Goal: Transaction & Acquisition: Purchase product/service

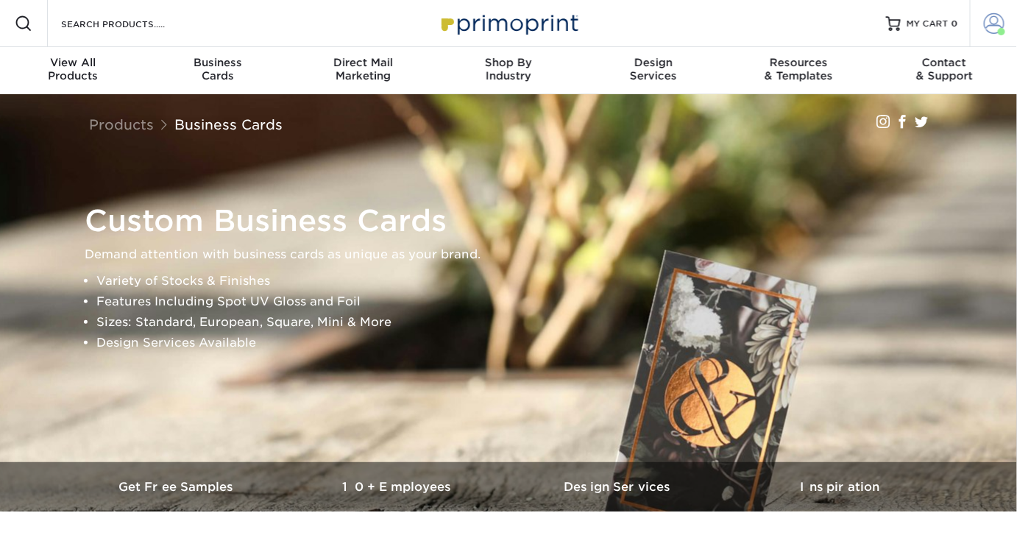
click at [985, 29] on span at bounding box center [994, 23] width 21 height 21
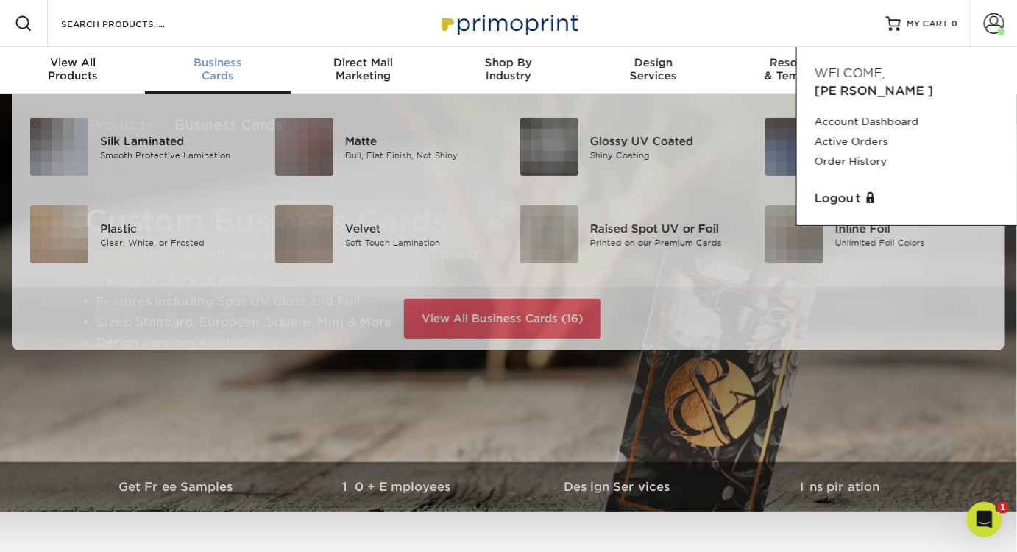
click at [218, 69] on span "Business" at bounding box center [217, 62] width 145 height 13
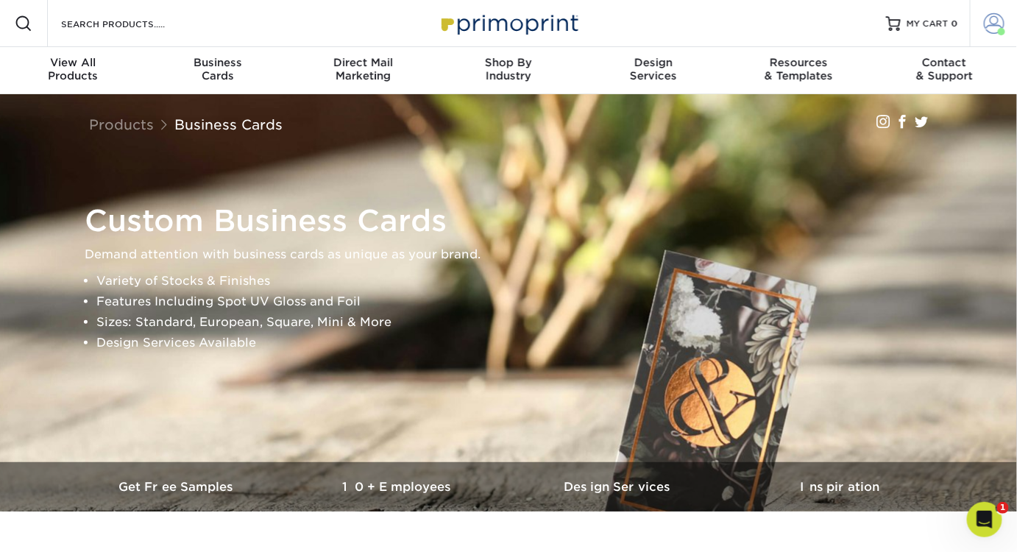
click at [995, 34] on span at bounding box center [994, 23] width 21 height 21
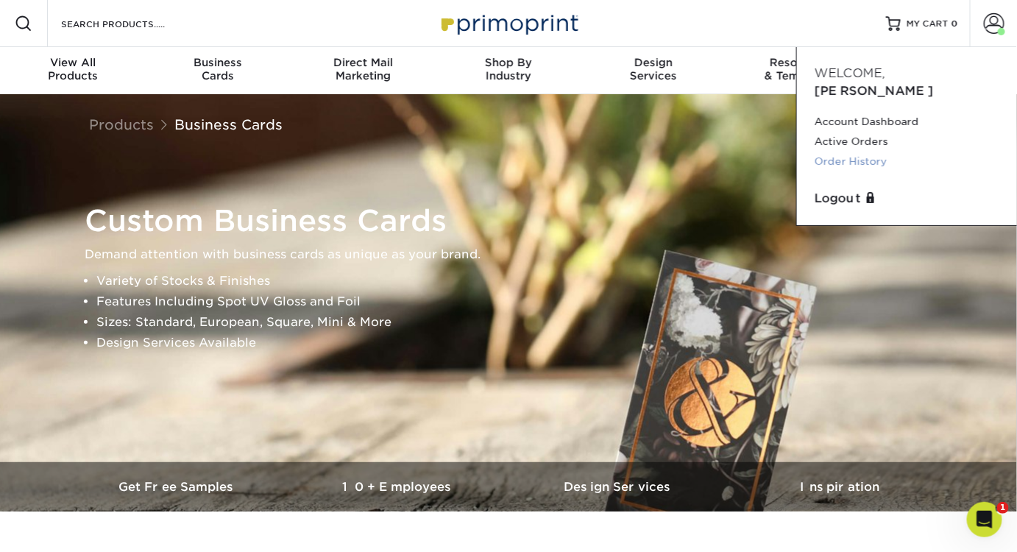
click at [843, 171] on link "Order History" at bounding box center [906, 162] width 185 height 20
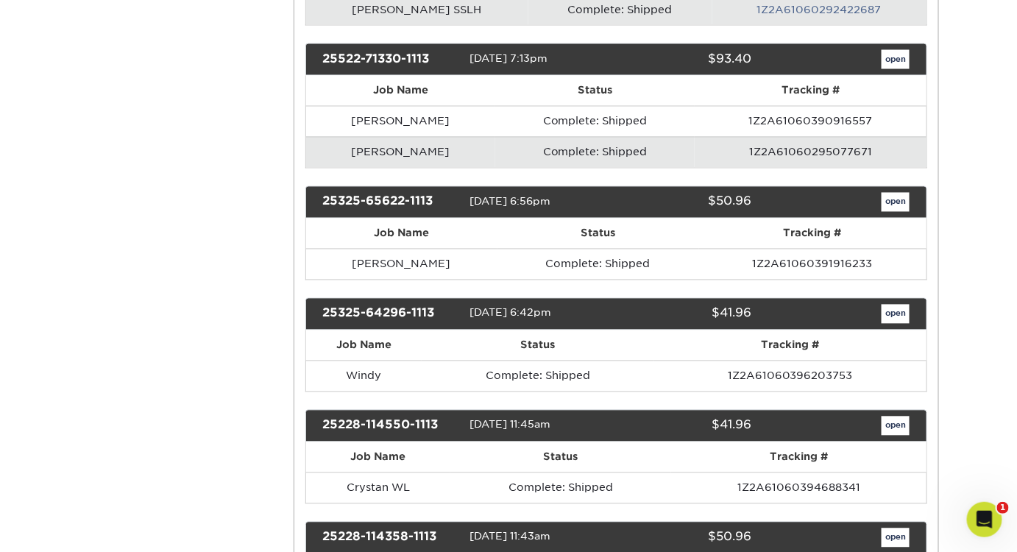
scroll to position [869, 0]
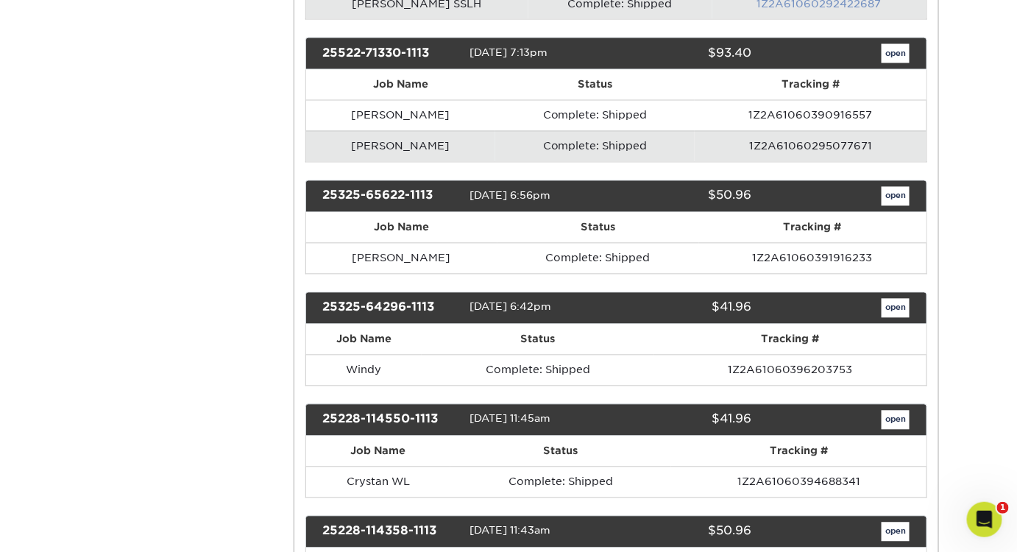
click at [819, 10] on link "1Z2A61060292422687" at bounding box center [819, 4] width 124 height 12
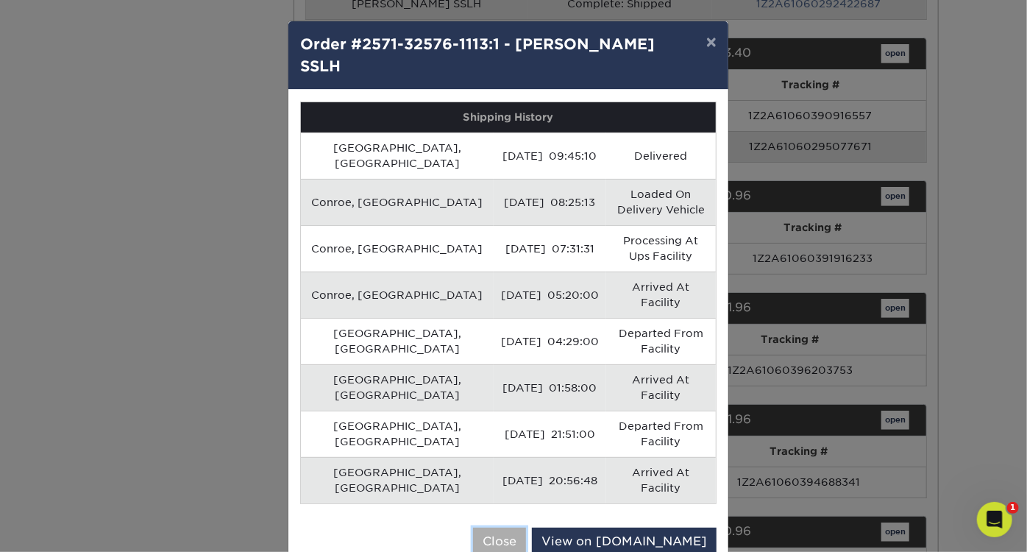
click at [511, 528] on button "Close" at bounding box center [499, 542] width 53 height 28
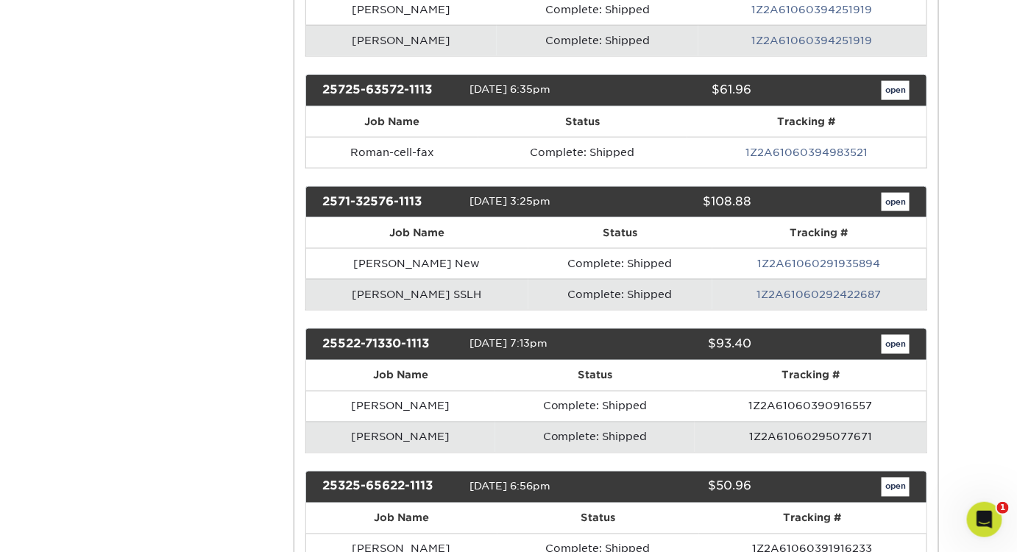
scroll to position [602, 0]
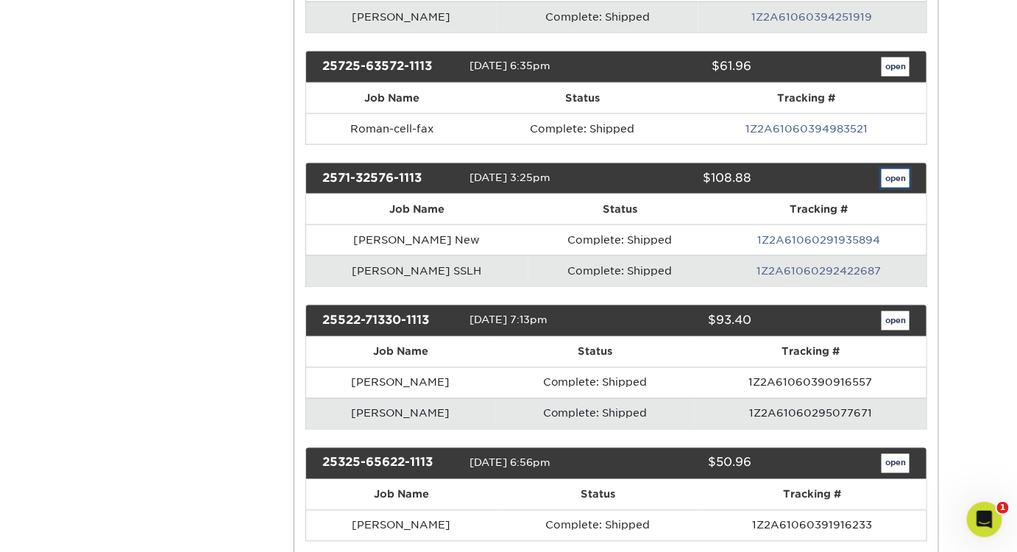
click at [890, 188] on link "open" at bounding box center [895, 178] width 28 height 19
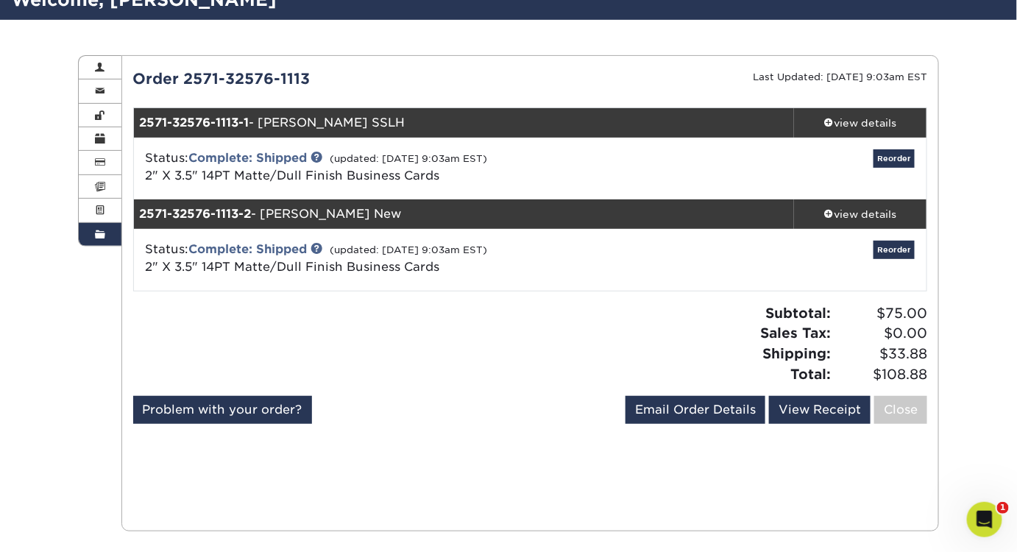
scroll to position [133, 0]
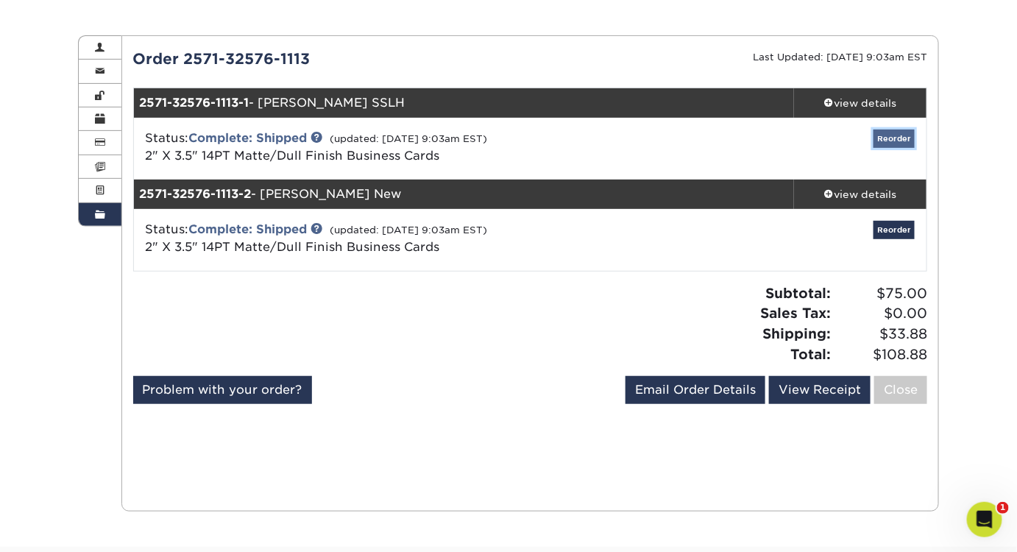
click at [889, 148] on link "Reorder" at bounding box center [893, 138] width 41 height 18
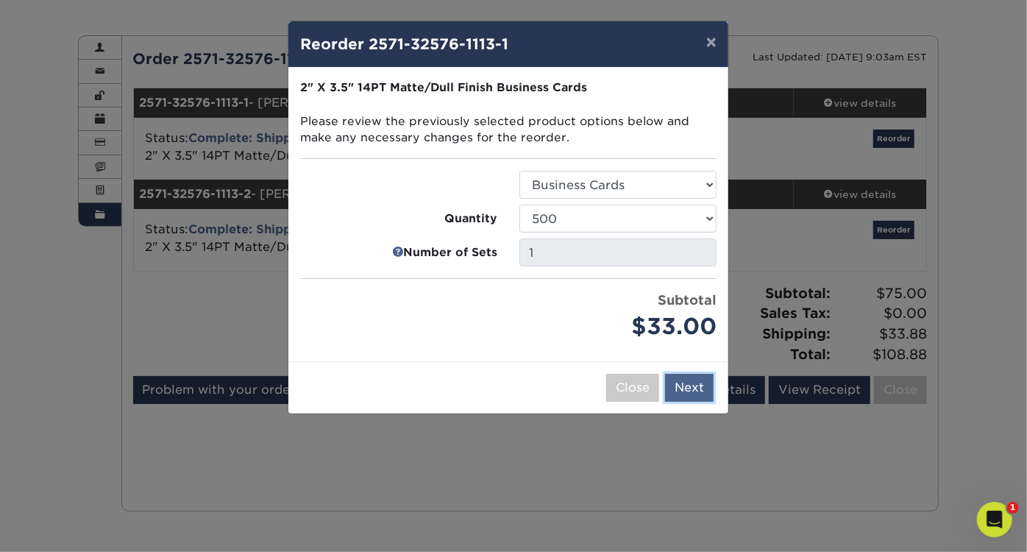
click at [681, 402] on button "Next" at bounding box center [689, 388] width 49 height 28
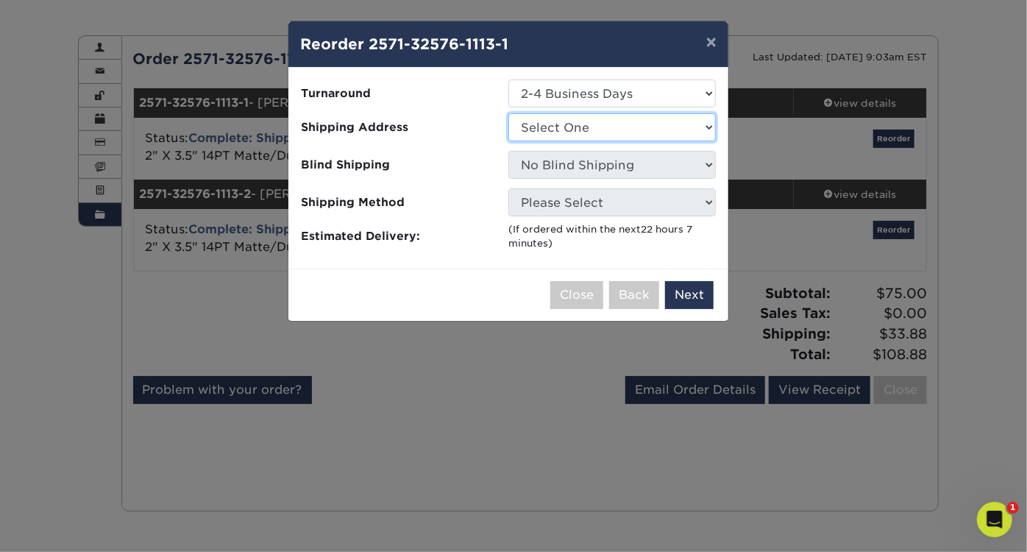
click at [619, 141] on select "Select One MFF-2777 Midway #34 Nick Home SSL-TW Sundale Huntsville Zipps 28 Zip…" at bounding box center [611, 127] width 207 height 28
select select "174971"
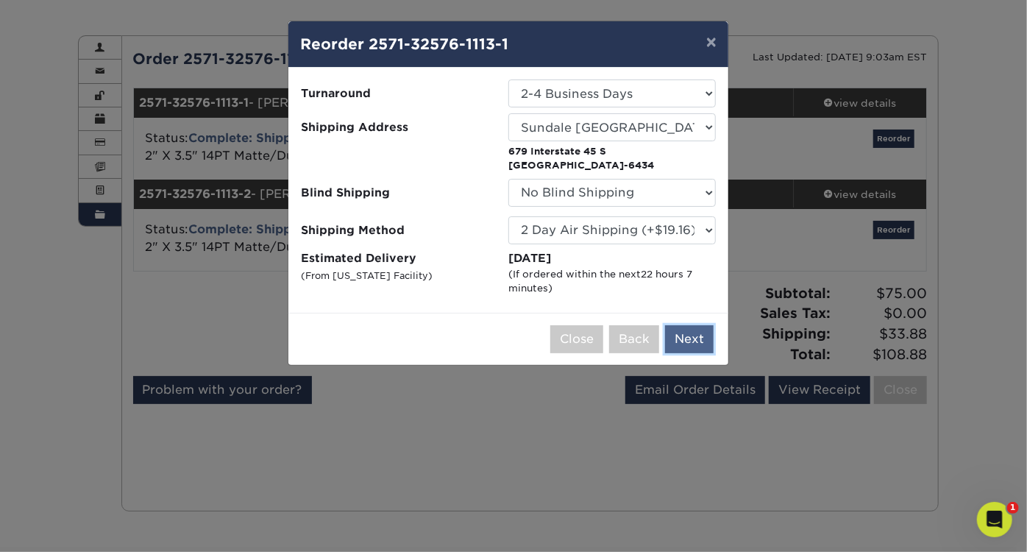
click at [680, 353] on button "Next" at bounding box center [689, 339] width 49 height 28
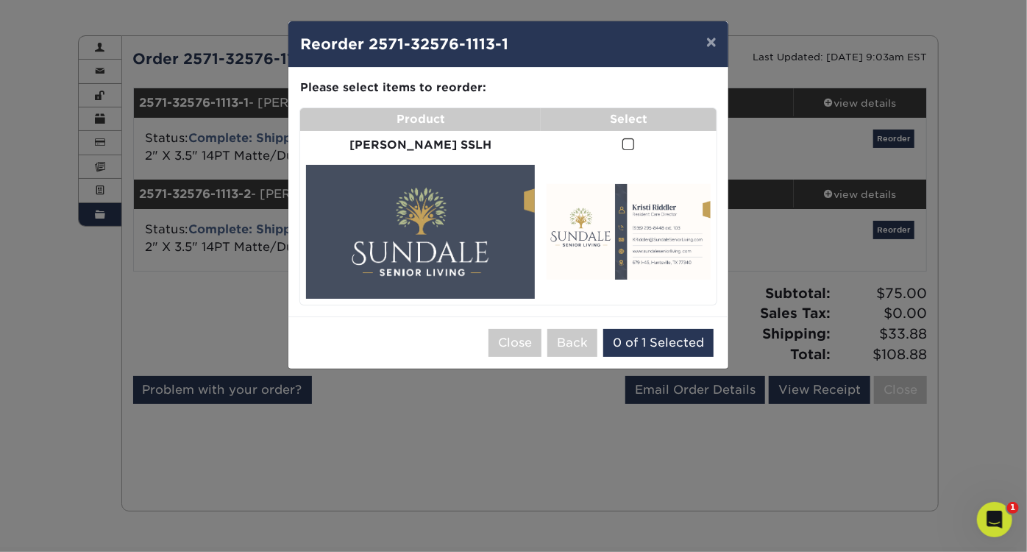
click at [411, 235] on img at bounding box center [420, 232] width 229 height 134
click at [700, 53] on button "×" at bounding box center [712, 41] width 34 height 41
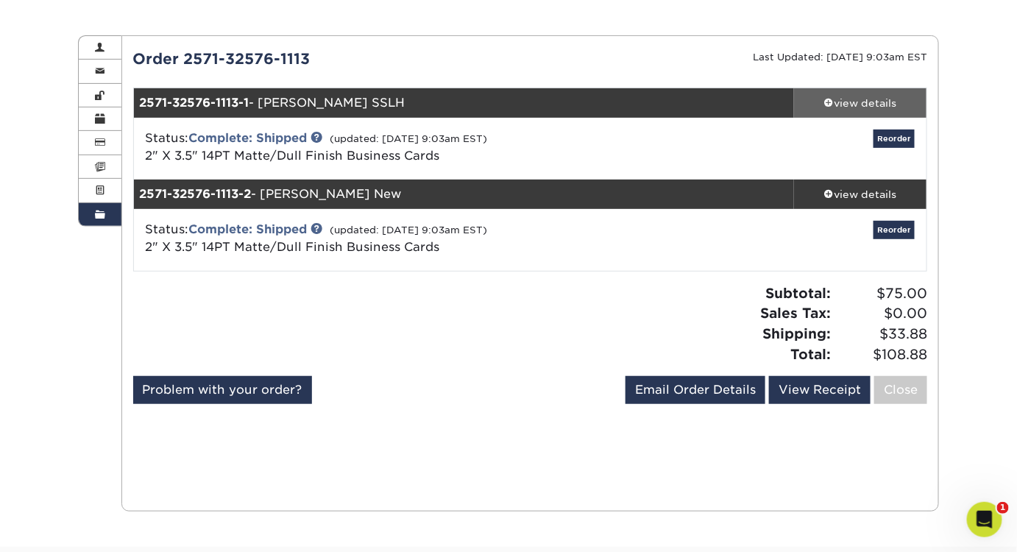
click at [869, 110] on div "view details" at bounding box center [860, 103] width 132 height 15
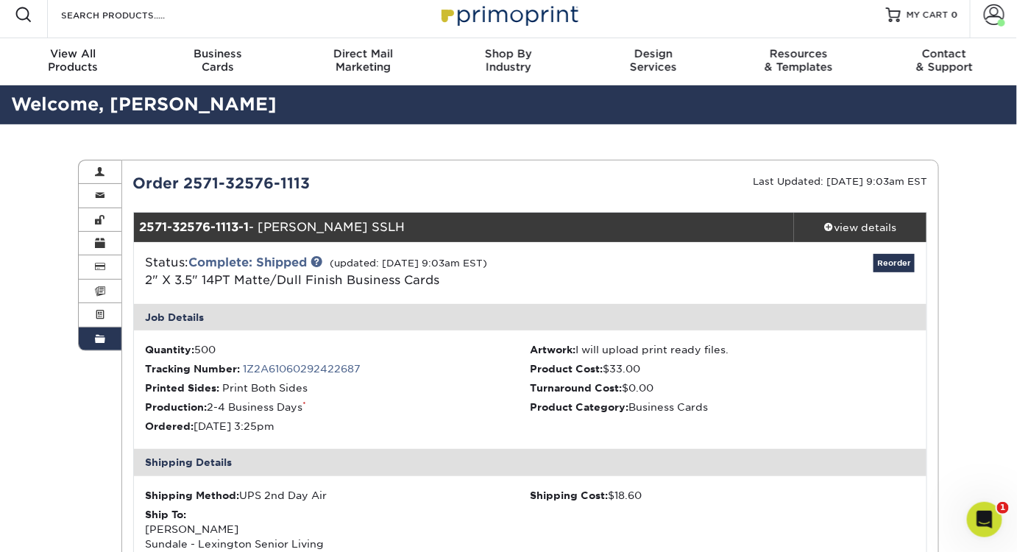
scroll to position [0, 0]
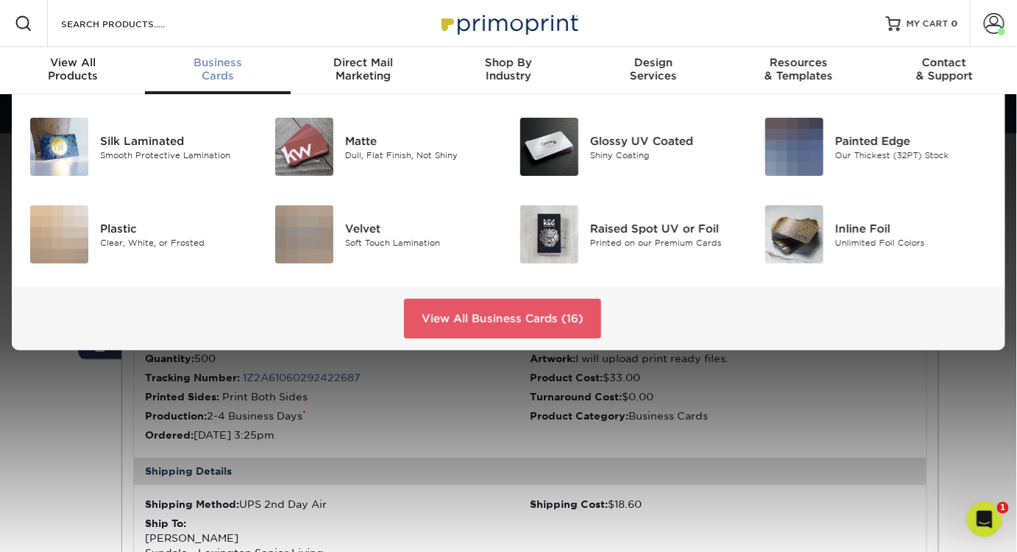
click at [221, 69] on span "Business" at bounding box center [217, 62] width 145 height 13
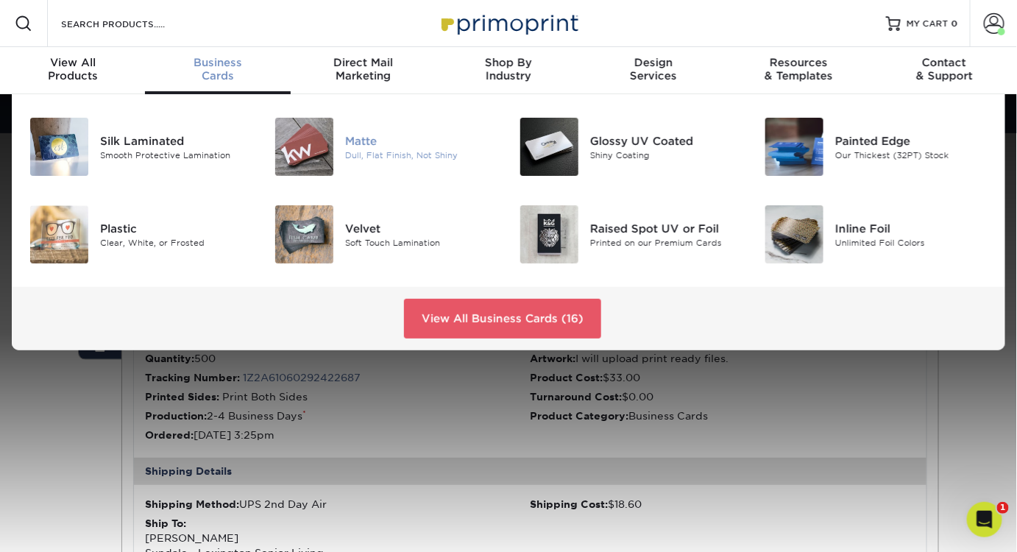
click at [359, 149] on div "Matte" at bounding box center [421, 140] width 152 height 16
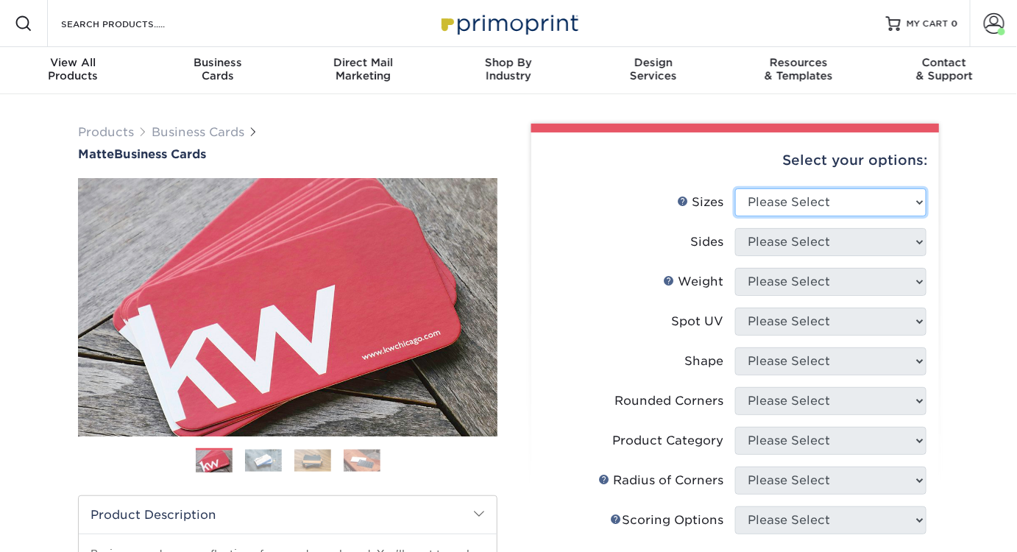
click at [859, 216] on select "Please Select 1.5" x 3.5" - Mini 1.75" x 3.5" - Mini 2" x 2" - Square 2" x 3" -…" at bounding box center [830, 202] width 191 height 28
select select "2.00x3.50"
click at [736, 216] on select "Please Select 1.5" x 3.5" - Mini 1.75" x 3.5" - Mini 2" x 2" - Square 2" x 3" -…" at bounding box center [830, 202] width 191 height 28
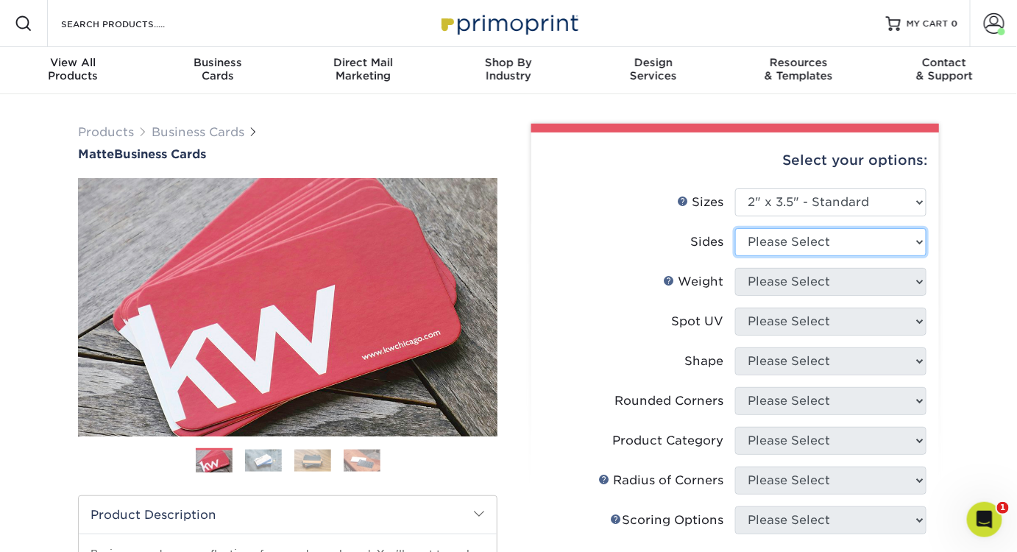
click at [836, 256] on select "Please Select Print Both Sides Print Front Only" at bounding box center [830, 242] width 191 height 28
select select "13abbda7-1d64-4f25-8bb2-c179b224825d"
click at [736, 256] on select "Please Select Print Both Sides Print Front Only" at bounding box center [830, 242] width 191 height 28
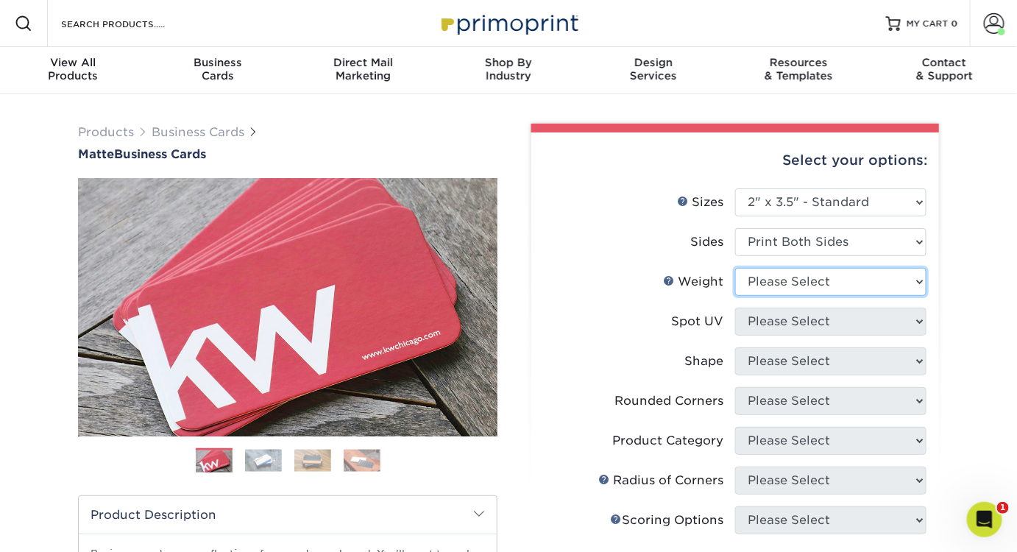
click at [840, 296] on select "Please Select 16PT 14PT" at bounding box center [830, 282] width 191 height 28
select select "14PT"
click at [736, 296] on select "Please Select 16PT 14PT" at bounding box center [830, 282] width 191 height 28
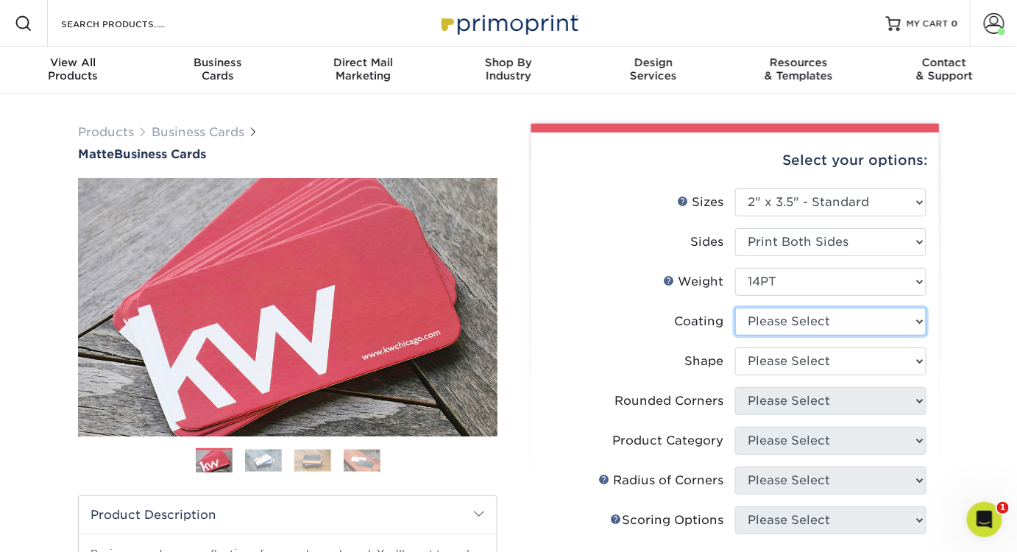
click at [836, 335] on select at bounding box center [830, 322] width 191 height 28
select select "121bb7b5-3b4d-429f-bd8d-bbf80e953313"
click at [736, 335] on select at bounding box center [830, 322] width 191 height 28
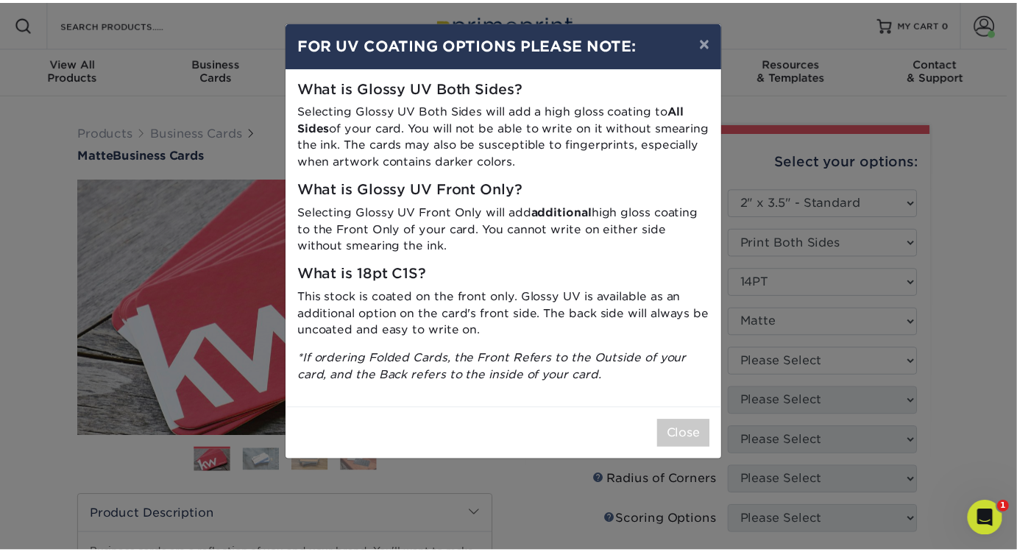
scroll to position [137, 0]
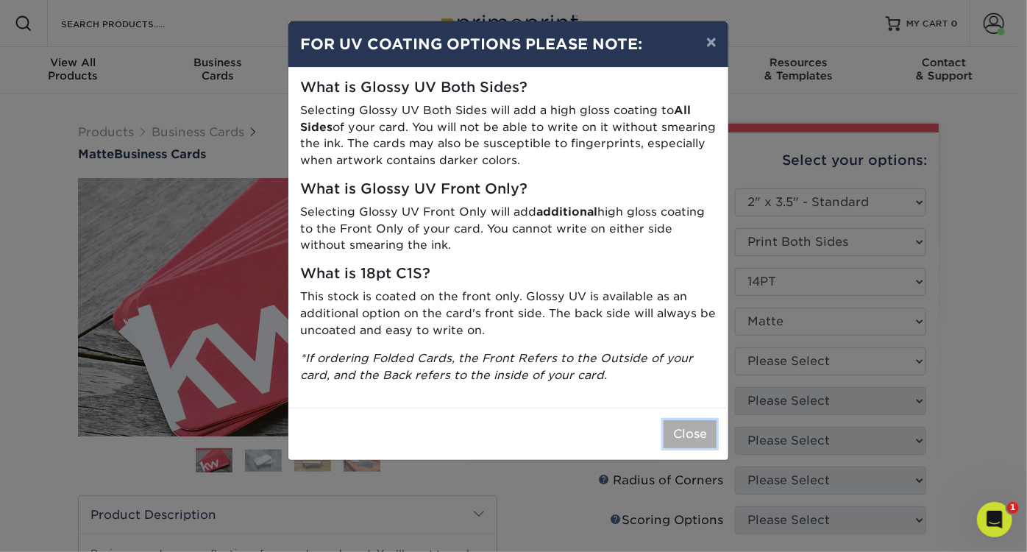
click at [677, 448] on button "Close" at bounding box center [690, 434] width 53 height 28
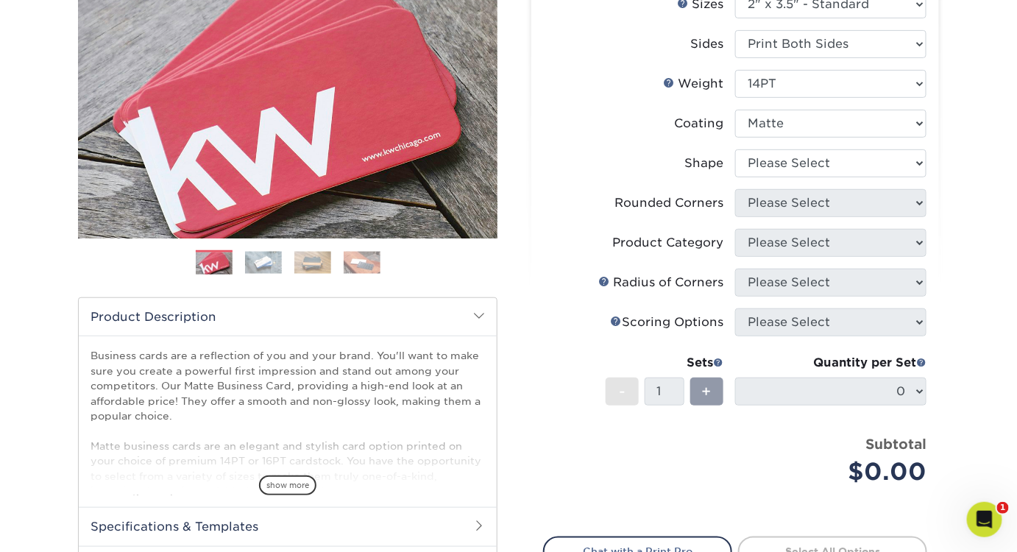
scroll to position [200, 0]
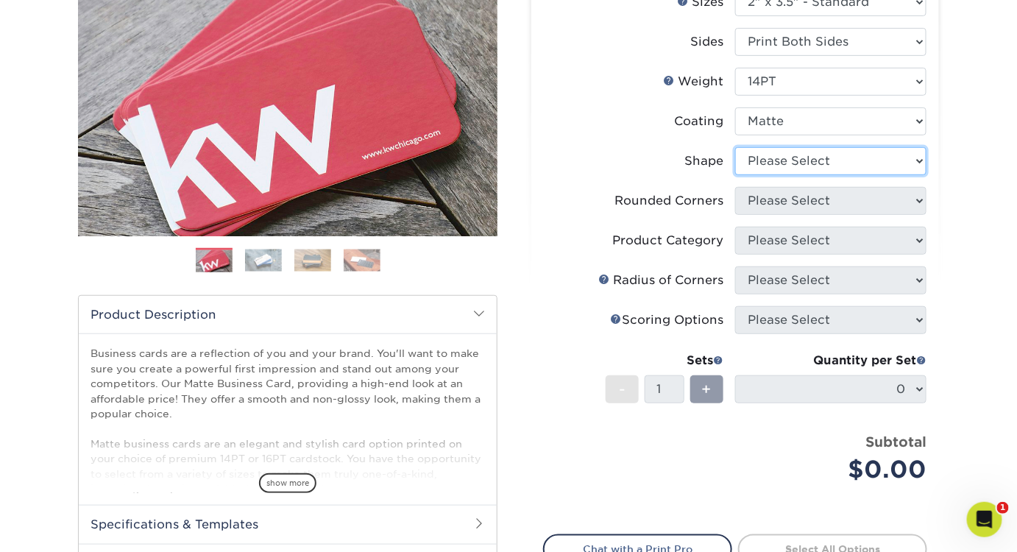
click at [836, 175] on select "Please Select Standard" at bounding box center [830, 161] width 191 height 28
select select "standard"
click at [736, 175] on select "Please Select Standard" at bounding box center [830, 161] width 191 height 28
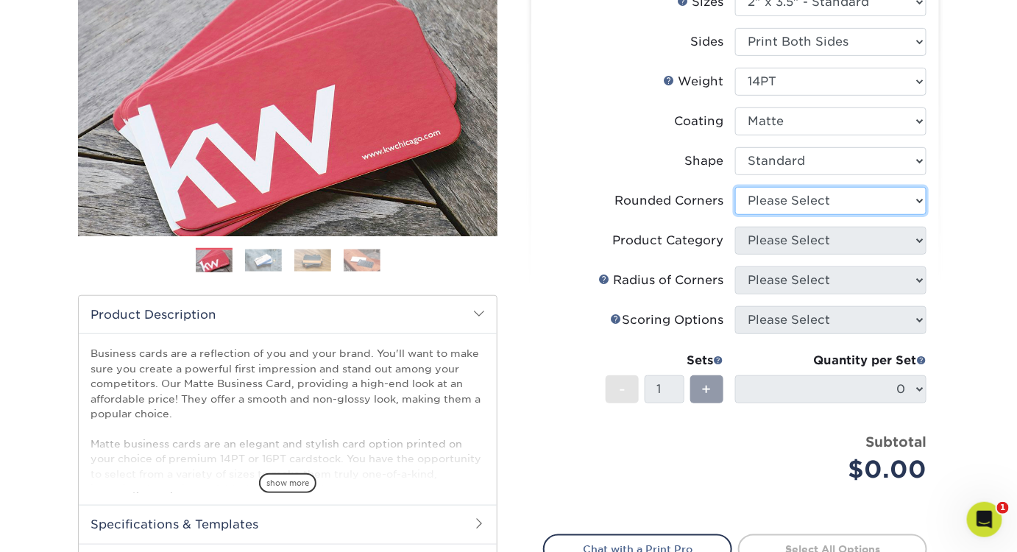
click at [816, 215] on select "Please Select Yes - Round 2 Corners Yes - Round 4 Corners No" at bounding box center [830, 201] width 191 height 28
drag, startPoint x: 836, startPoint y: 266, endPoint x: 839, endPoint y: 297, distance: 31.1
click at [835, 187] on li "Shape Please Select Standard" at bounding box center [735, 167] width 383 height 40
click at [839, 215] on select "Please Select Yes - Round 2 Corners Yes - Round 4 Corners No" at bounding box center [830, 201] width 191 height 28
select select "0"
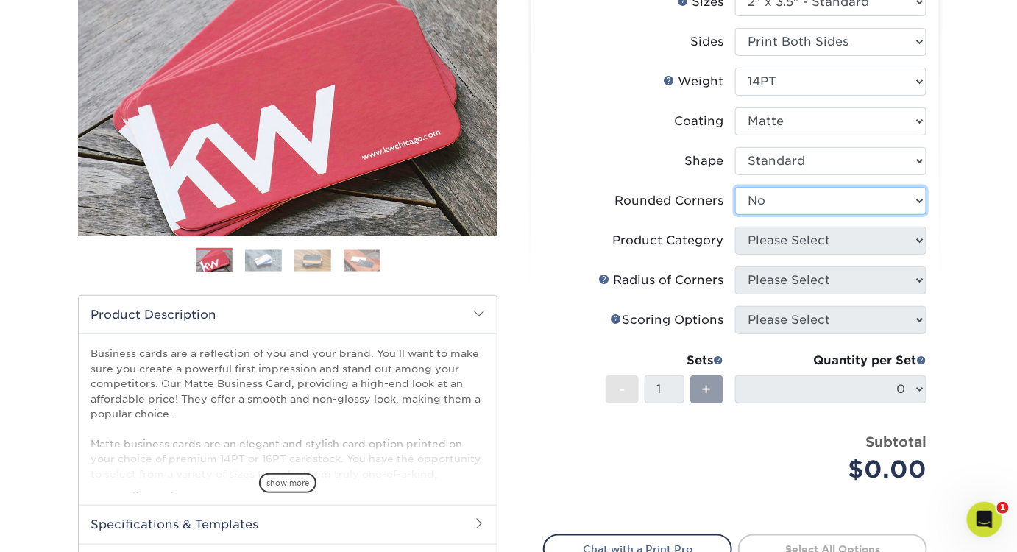
click at [736, 215] on select "Please Select Yes - Round 2 Corners Yes - Round 4 Corners No" at bounding box center [830, 201] width 191 height 28
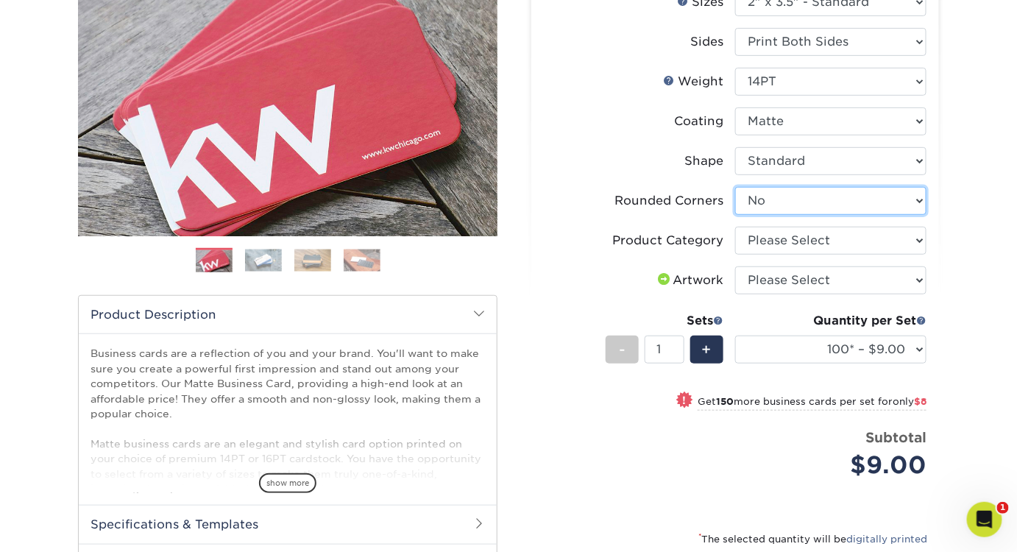
scroll to position [133, 0]
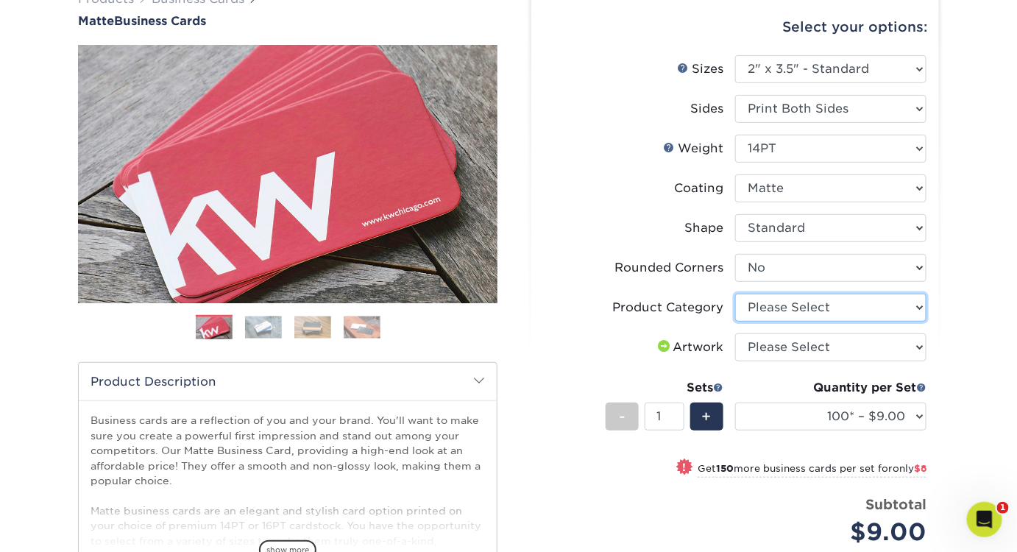
click at [798, 322] on select "Please Select Business Cards" at bounding box center [830, 308] width 191 height 28
select select "3b5148f1-0588-4f88-a218-97bcfdce65c1"
click at [736, 322] on select "Please Select Business Cards" at bounding box center [830, 308] width 191 height 28
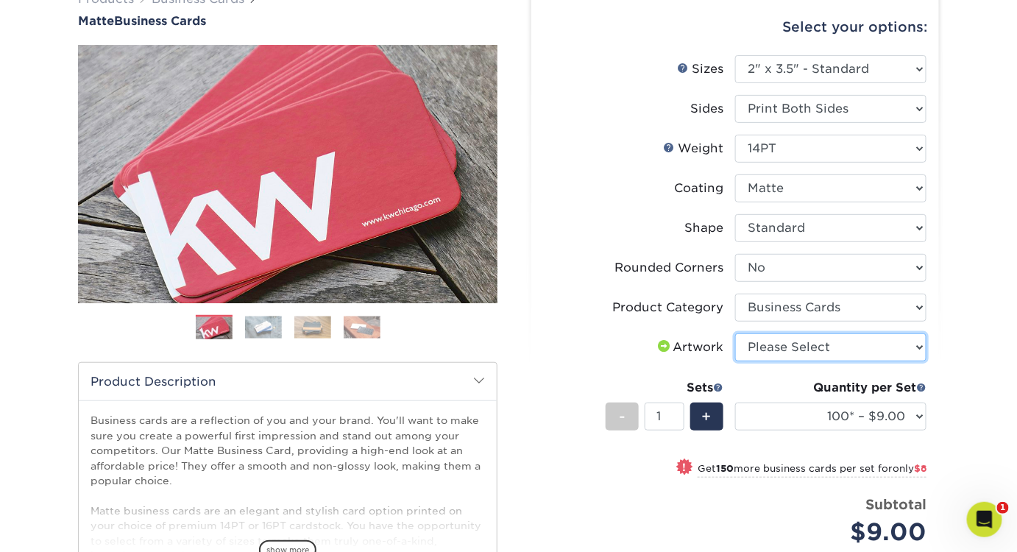
click at [800, 361] on select "Please Select I will upload files I need a design - $100" at bounding box center [830, 347] width 191 height 28
select select "upload"
click at [736, 361] on select "Please Select I will upload files I need a design - $100" at bounding box center [830, 347] width 191 height 28
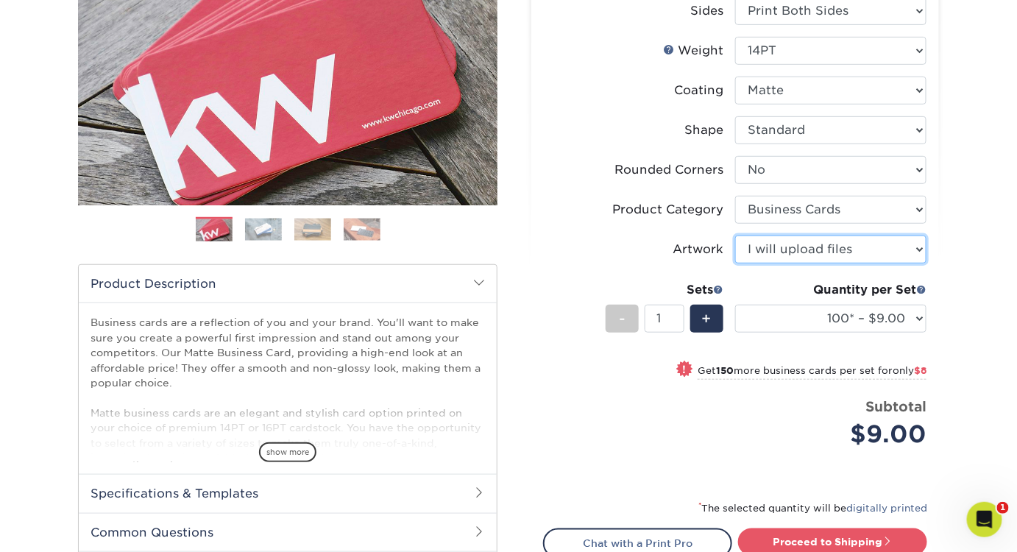
scroll to position [401, 0]
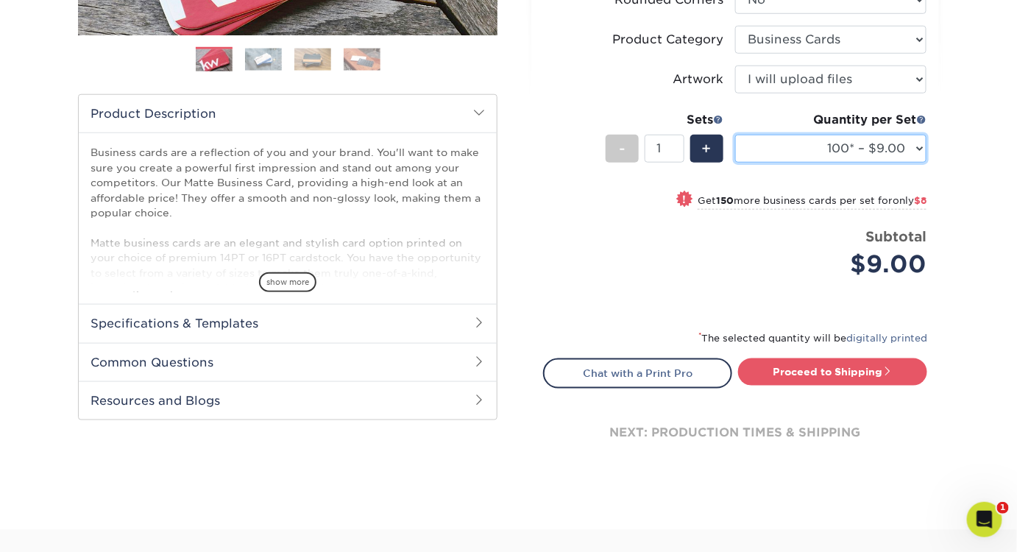
click at [884, 163] on select "100* – $9.00 250* – $17.00 500 – $33.00 1000 – $42.00 2500 – $75.00 5000 – $143…" at bounding box center [830, 149] width 191 height 28
select select "500 – $33.00"
click at [736, 163] on select "100* – $9.00 250* – $17.00 500 – $33.00 1000 – $42.00 2500 – $75.00 5000 – $143…" at bounding box center [830, 149] width 191 height 28
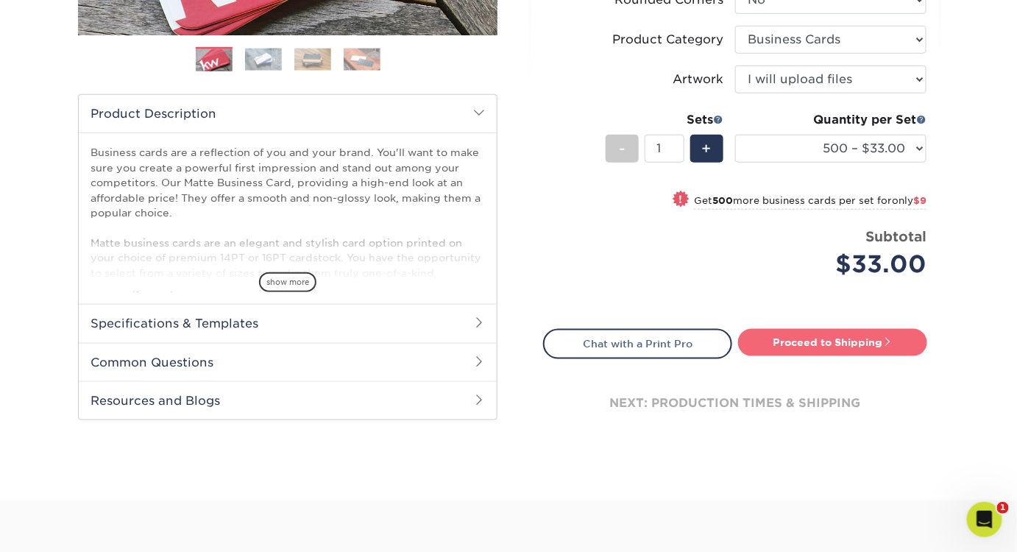
click at [817, 355] on link "Proceed to Shipping" at bounding box center [832, 342] width 189 height 26
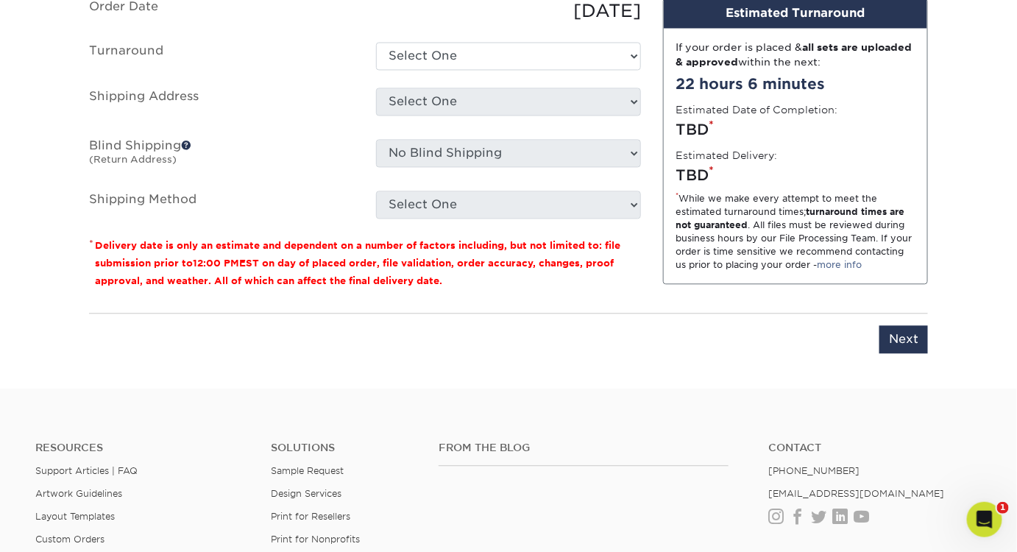
scroll to position [981, 0]
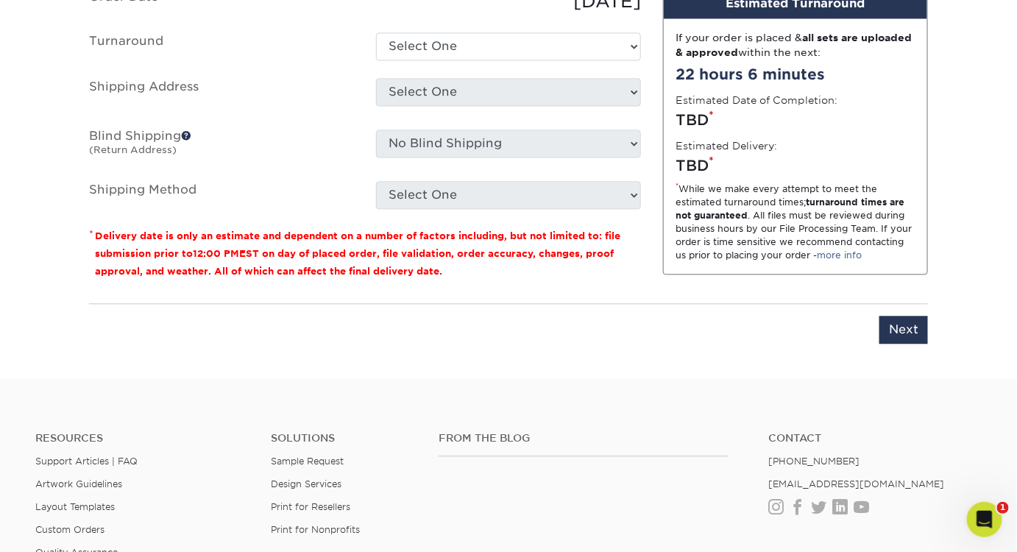
drag, startPoint x: 404, startPoint y: 85, endPoint x: 305, endPoint y: 77, distance: 99.0
type input "[PERSON_NAME]"
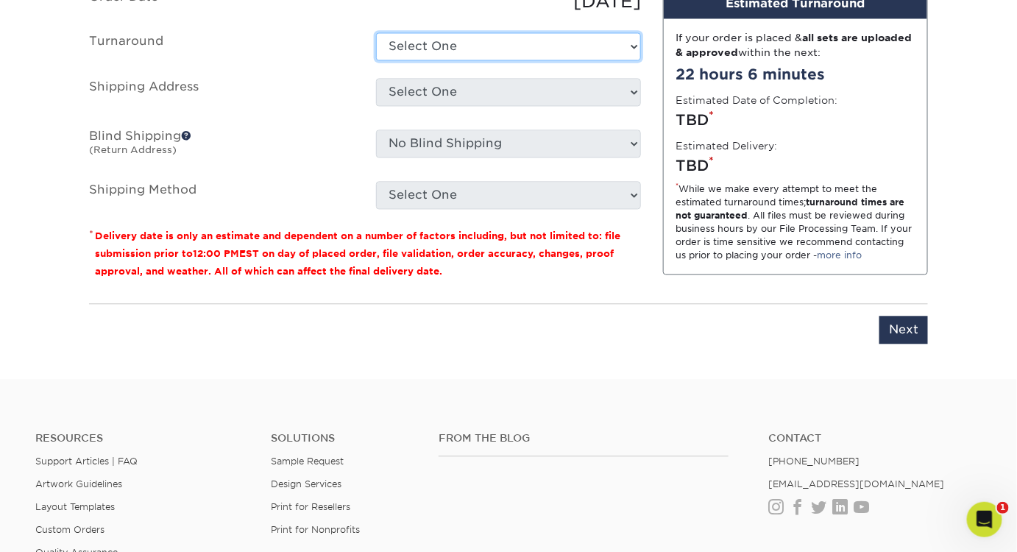
click at [449, 60] on select "Select One 2-4 Business Days 2 Day Next Business Day" at bounding box center [508, 46] width 265 height 28
select select "56ce8ddd-1bd6-49fc-9e4a-a3a97936a9e6"
click at [376, 60] on select "Select One 2-4 Business Days 2 Day Next Business Day" at bounding box center [508, 46] width 265 height 28
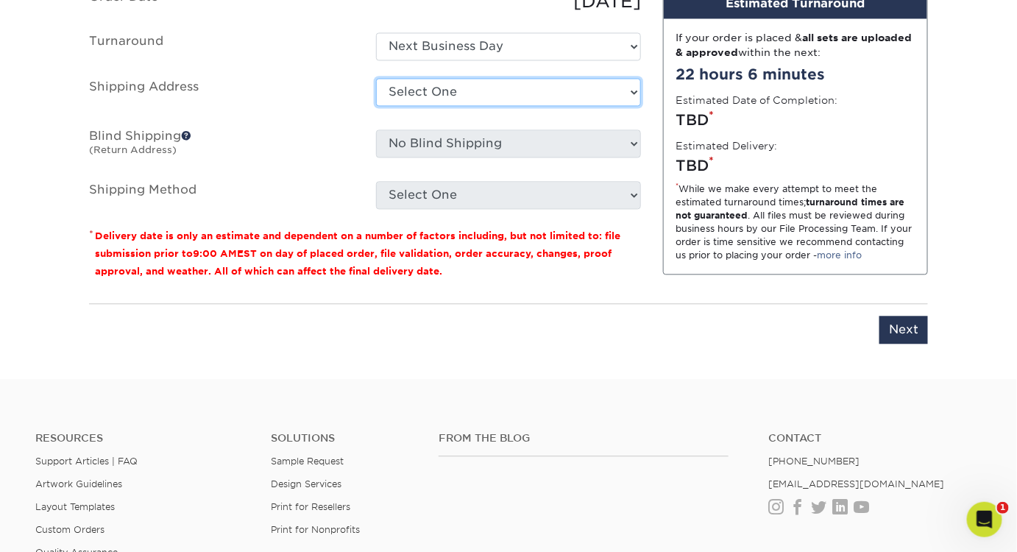
click at [457, 106] on select "Select One MFF-2777 Midway #34 Nick Home SSL-TW Sundale Huntsville Zipps 28 Zip…" at bounding box center [508, 92] width 265 height 28
select select "174971"
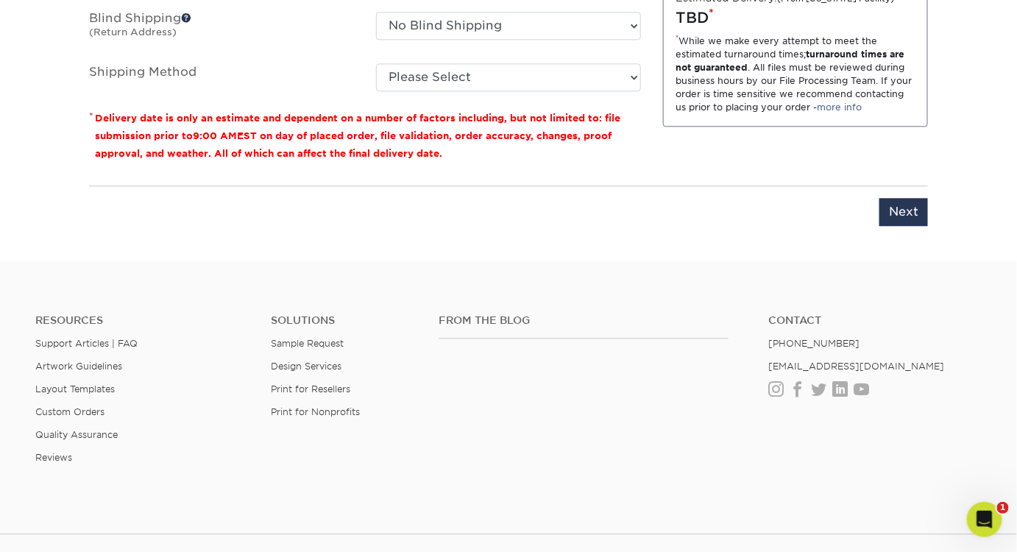
scroll to position [1137, 0]
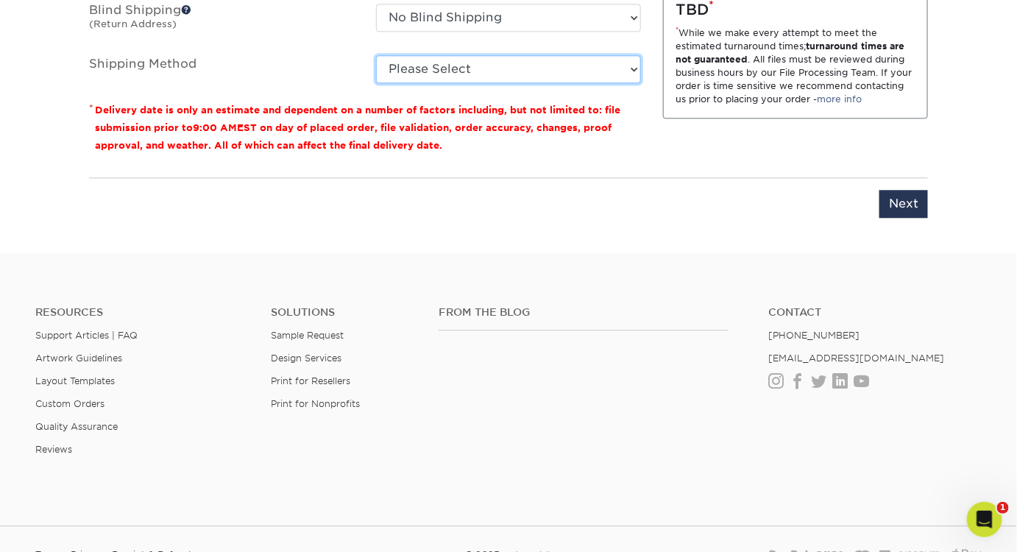
click at [471, 83] on select "Please Select Ground Shipping (+$8.96) 3 Day Shipping Service (+$18.68) 2 Day A…" at bounding box center [508, 69] width 265 height 28
select select "13"
click at [376, 83] on select "Please Select Ground Shipping (+$8.96) 3 Day Shipping Service (+$18.68) 2 Day A…" at bounding box center [508, 69] width 265 height 28
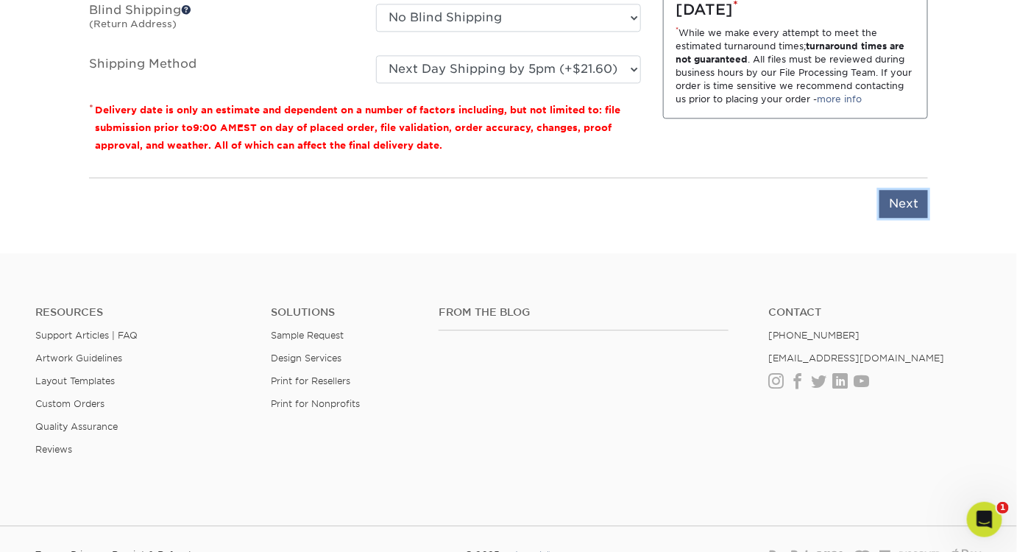
click at [910, 218] on input "Next" at bounding box center [903, 204] width 49 height 28
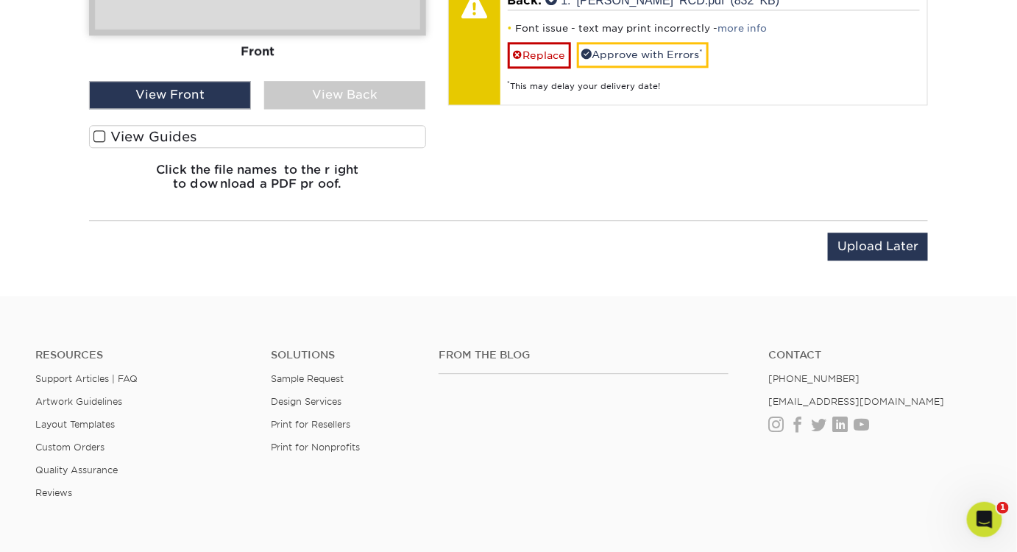
click at [97, 143] on span at bounding box center [99, 136] width 13 height 14
click at [0, 0] on input "View Guides" at bounding box center [0, 0] width 0 height 0
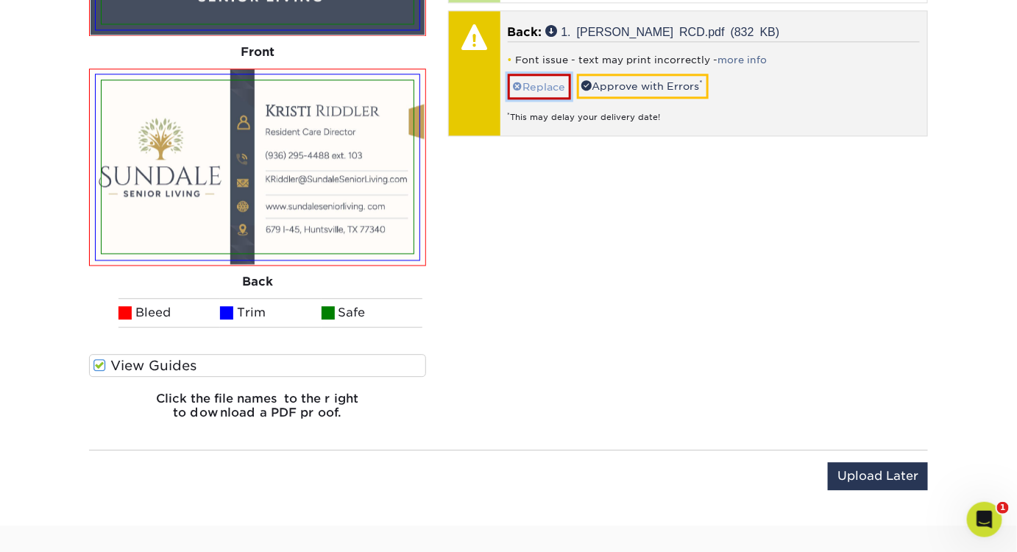
click at [556, 99] on link "Replace" at bounding box center [539, 87] width 63 height 26
click at [708, 99] on link "Approve with Errors *" at bounding box center [643, 86] width 132 height 25
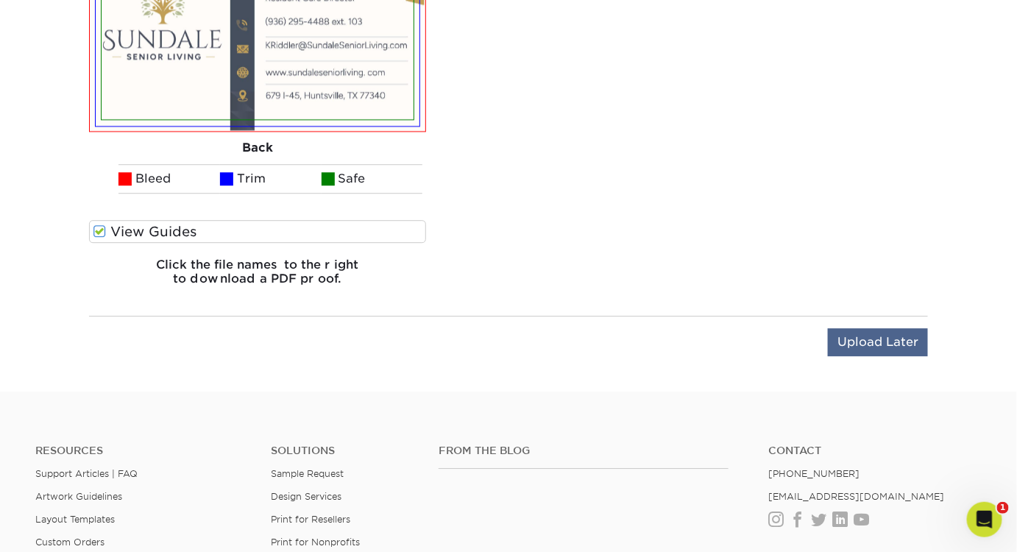
scroll to position [1070, 0]
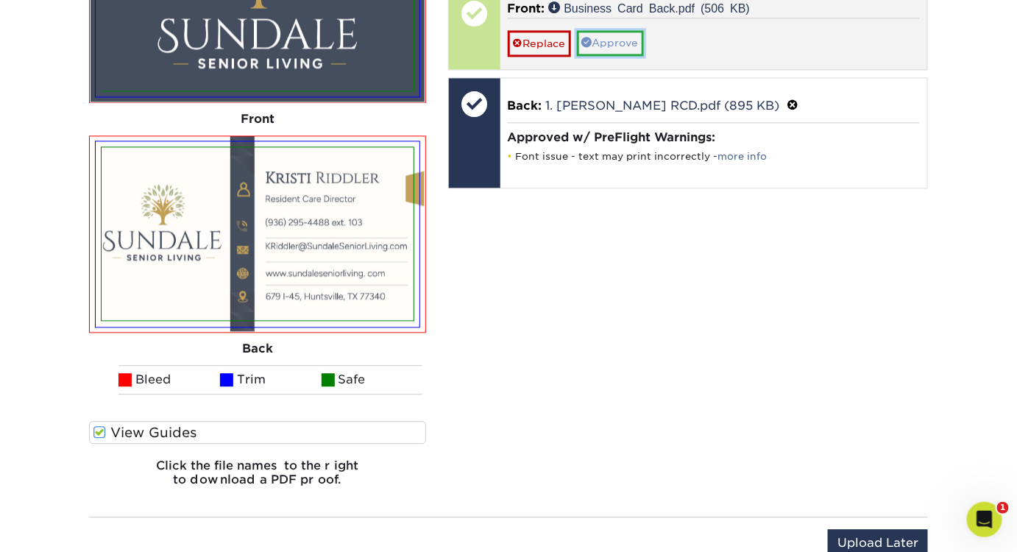
click at [632, 55] on link "Approve" at bounding box center [610, 42] width 67 height 25
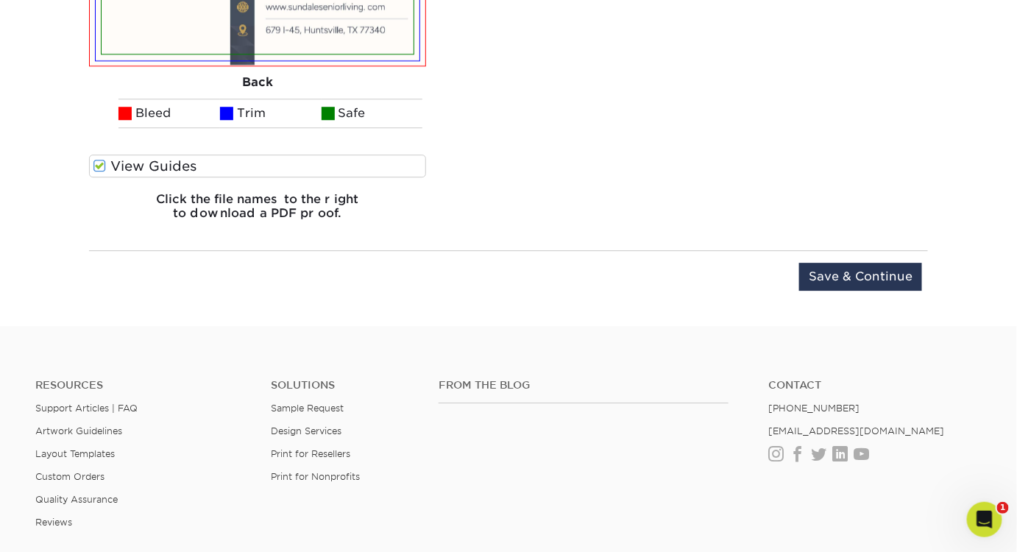
scroll to position [1338, 0]
click at [854, 289] on input "Save & Continue" at bounding box center [860, 275] width 123 height 28
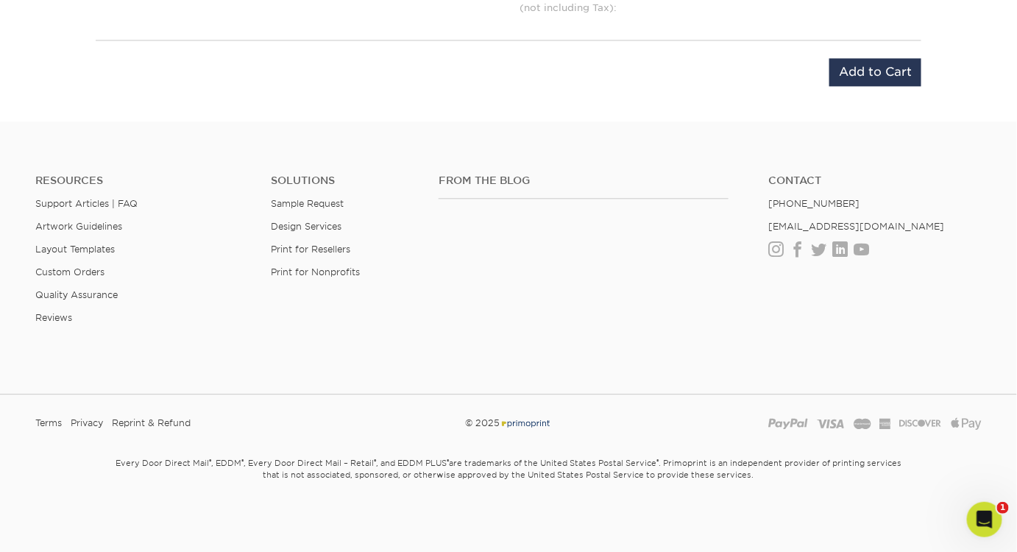
scroll to position [1137, 0]
click at [878, 86] on input "Add to Cart" at bounding box center [875, 72] width 92 height 28
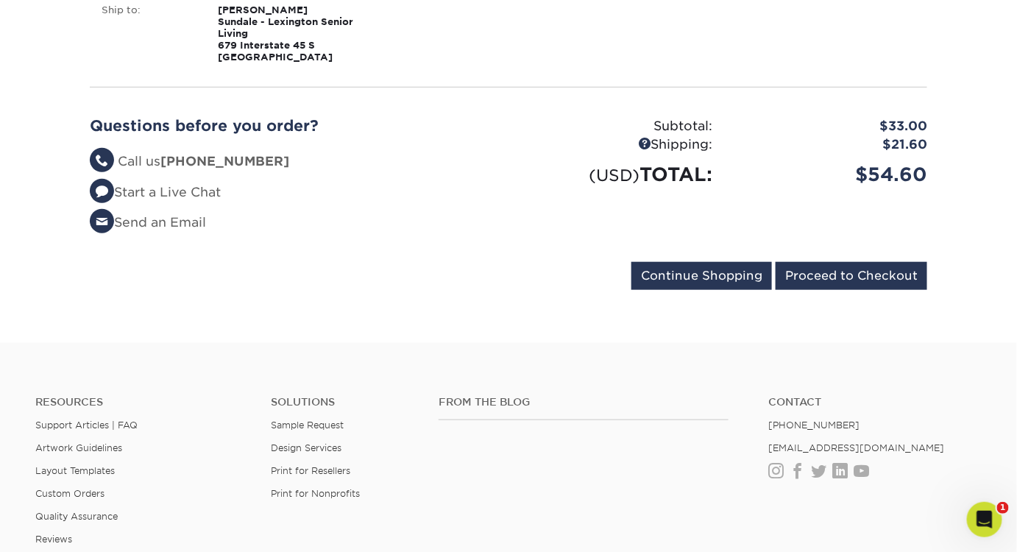
scroll to position [401, 0]
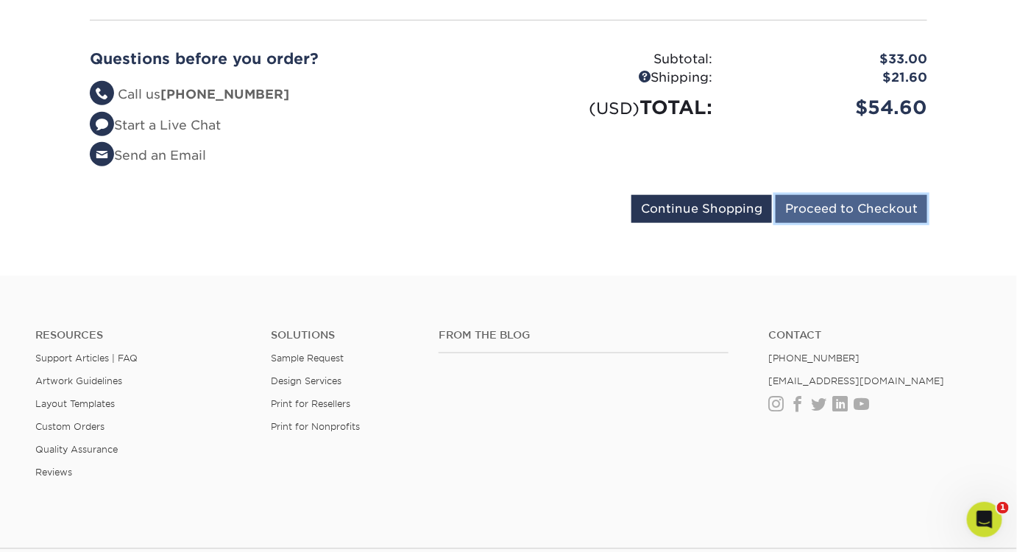
click at [789, 223] on input "Proceed to Checkout" at bounding box center [851, 209] width 152 height 28
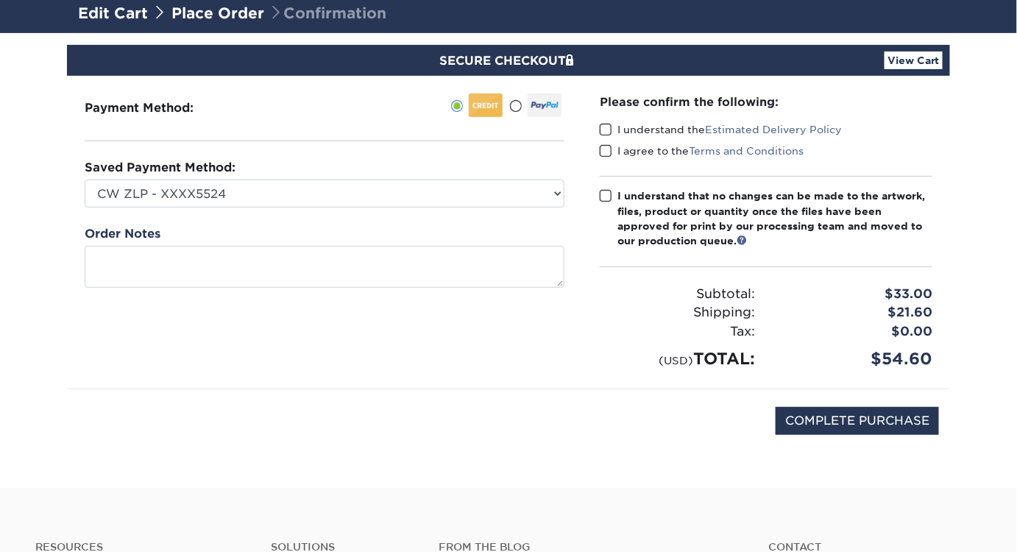
scroll to position [133, 0]
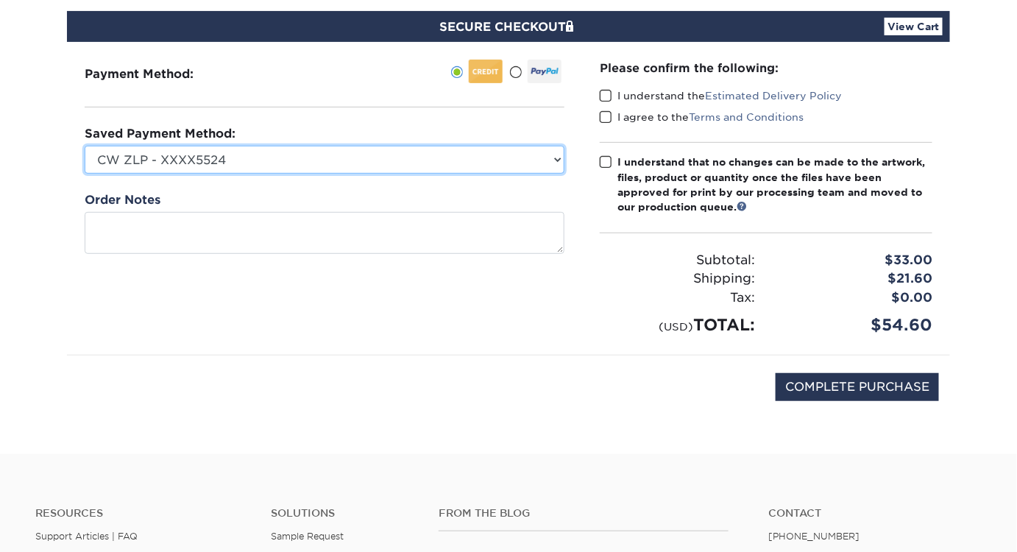
click at [506, 174] on select "CW ZLP - XXXX5524 CW MFF - XXXX1349 CW MPG - XXXX6324 CW Sundale - XXXX8802 New…" at bounding box center [325, 160] width 480 height 28
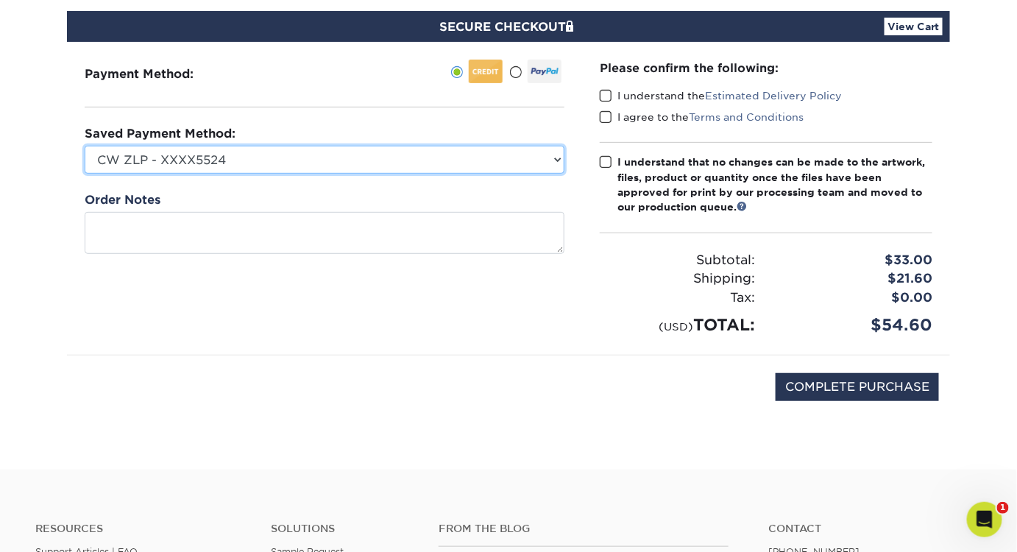
scroll to position [0, 0]
select select "56365"
click at [89, 174] on select "CW ZLP - XXXX5524 CW MFF - XXXX1349 CW MPG - XXXX6324 CW Sundale - XXXX8802 New…" at bounding box center [325, 160] width 480 height 28
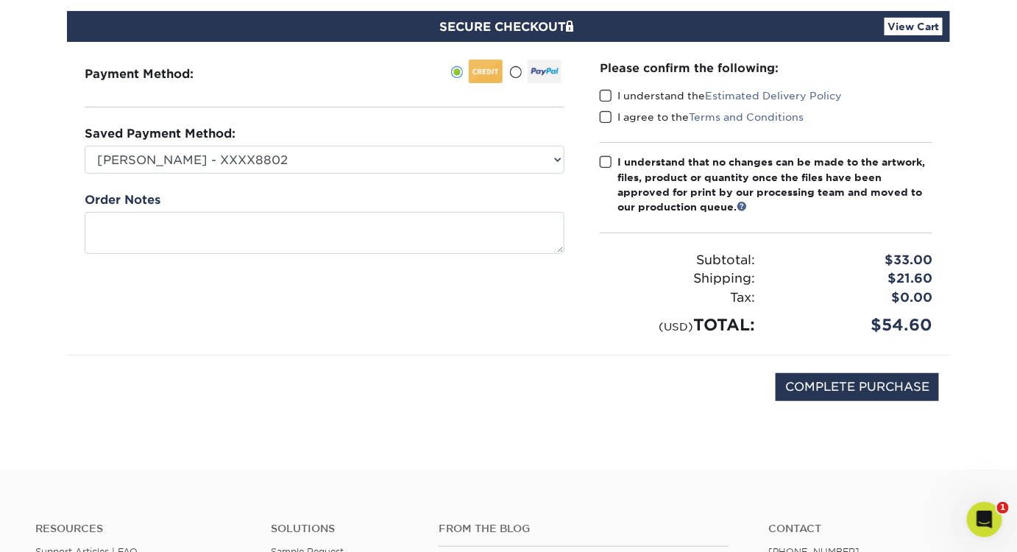
click at [608, 103] on span at bounding box center [606, 96] width 13 height 14
click at [0, 0] on input "I understand the Estimated Delivery Policy" at bounding box center [0, 0] width 0 height 0
click at [608, 124] on span at bounding box center [606, 117] width 13 height 14
click at [0, 0] on input "I agree to the Terms and Conditions" at bounding box center [0, 0] width 0 height 0
click at [608, 169] on span at bounding box center [606, 162] width 13 height 14
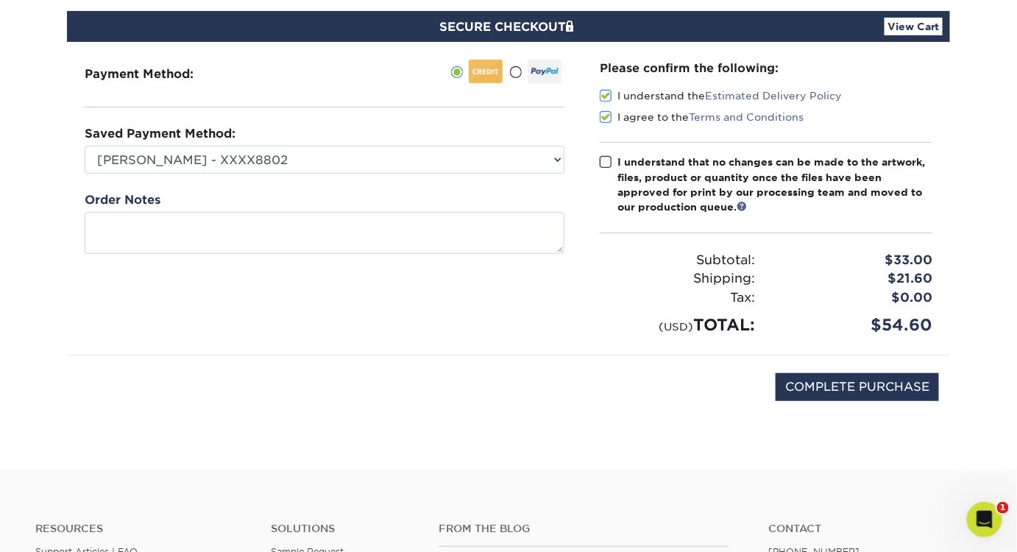
click at [0, 0] on input "I understand that no changes can be made to the artwork, files, product or quan…" at bounding box center [0, 0] width 0 height 0
click at [775, 401] on input "COMPLETE PURCHASE" at bounding box center [856, 387] width 163 height 28
type input "PROCESSING, PLEASE WAIT..."
